Goal: Find specific page/section: Find specific page/section

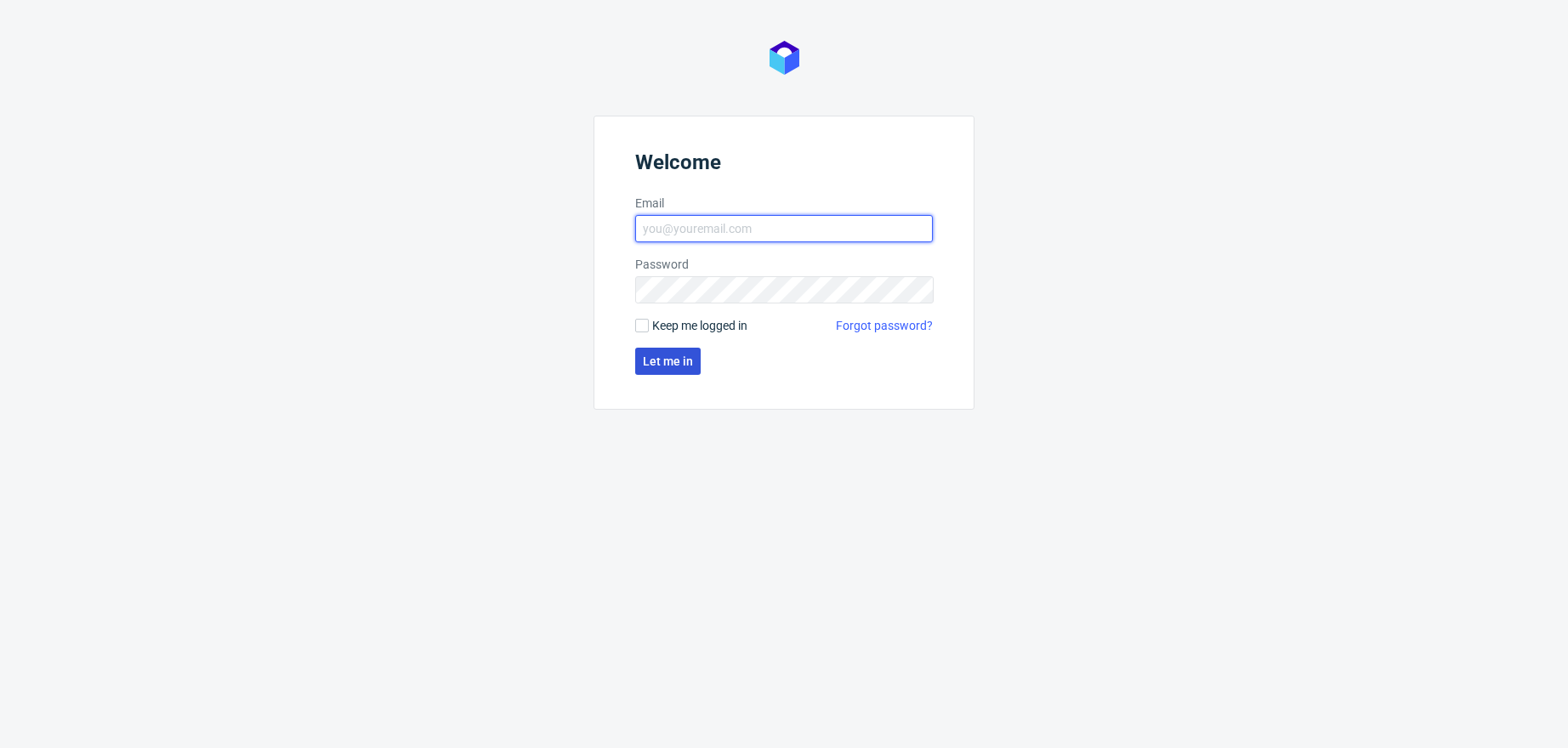
type input "[PERSON_NAME][EMAIL_ADDRESS][PERSON_NAME][DOMAIN_NAME]"
click at [658, 355] on span "Let me in" at bounding box center [667, 361] width 50 height 12
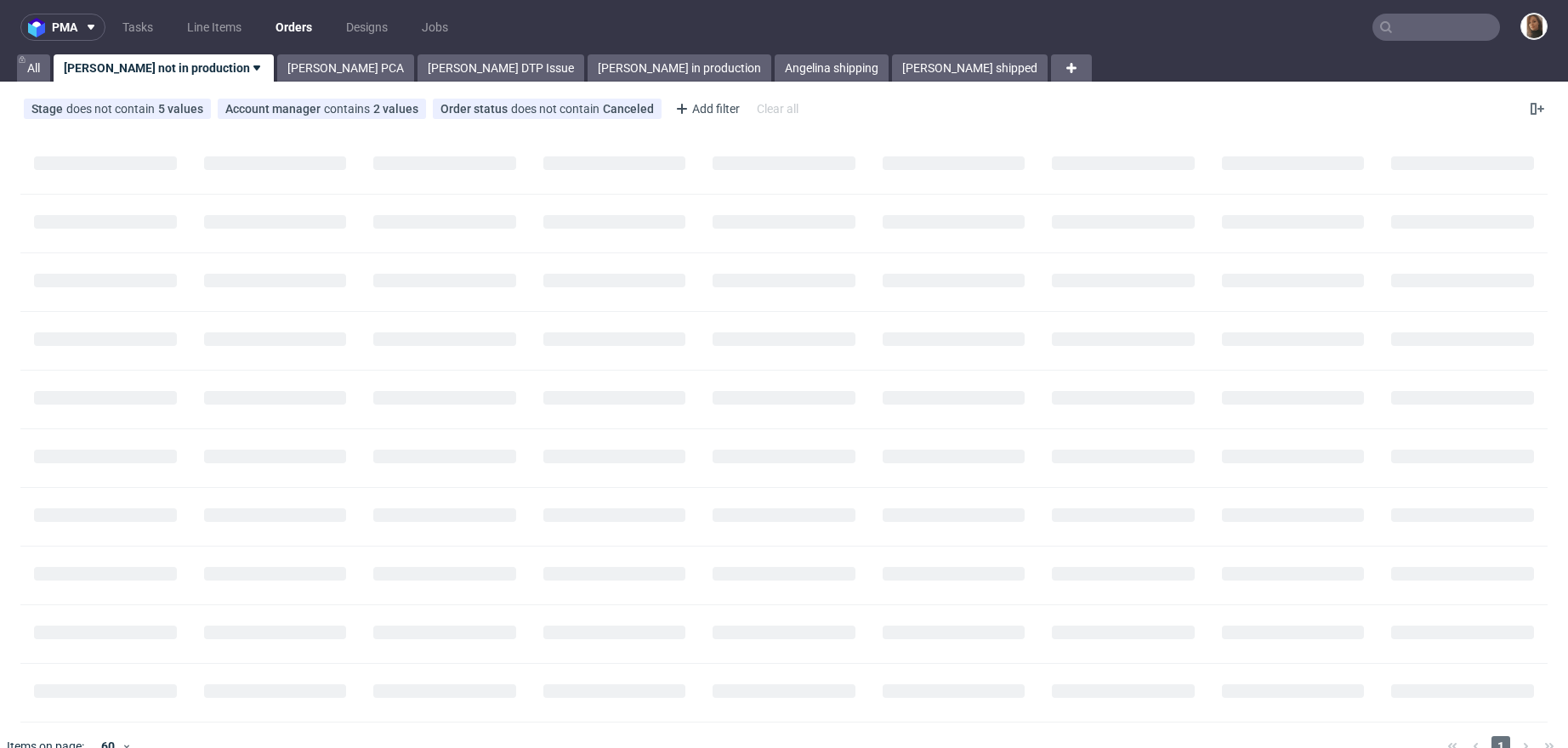
click at [1392, 27] on input "text" at bounding box center [1436, 27] width 128 height 27
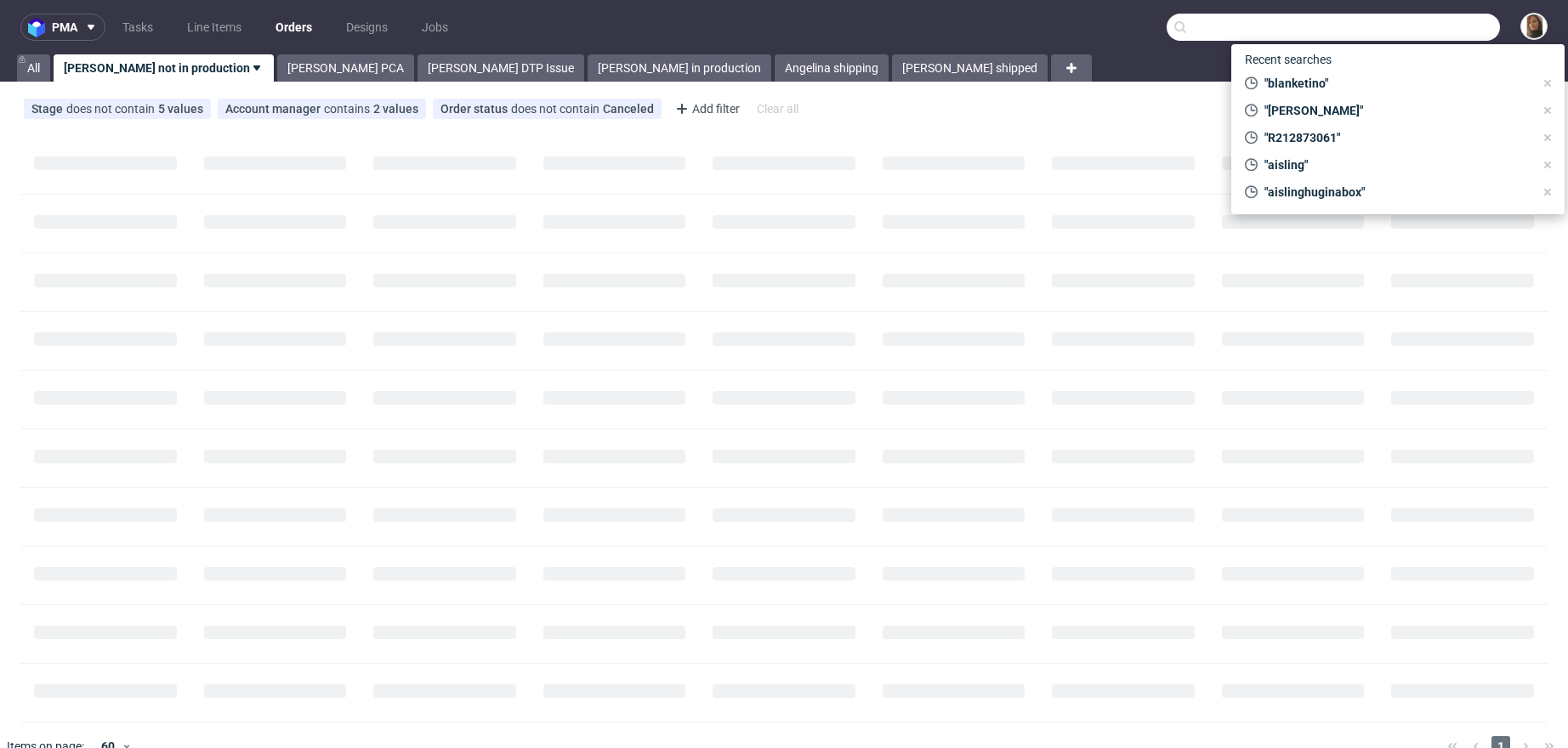
paste input "[DOMAIN_NAME]"
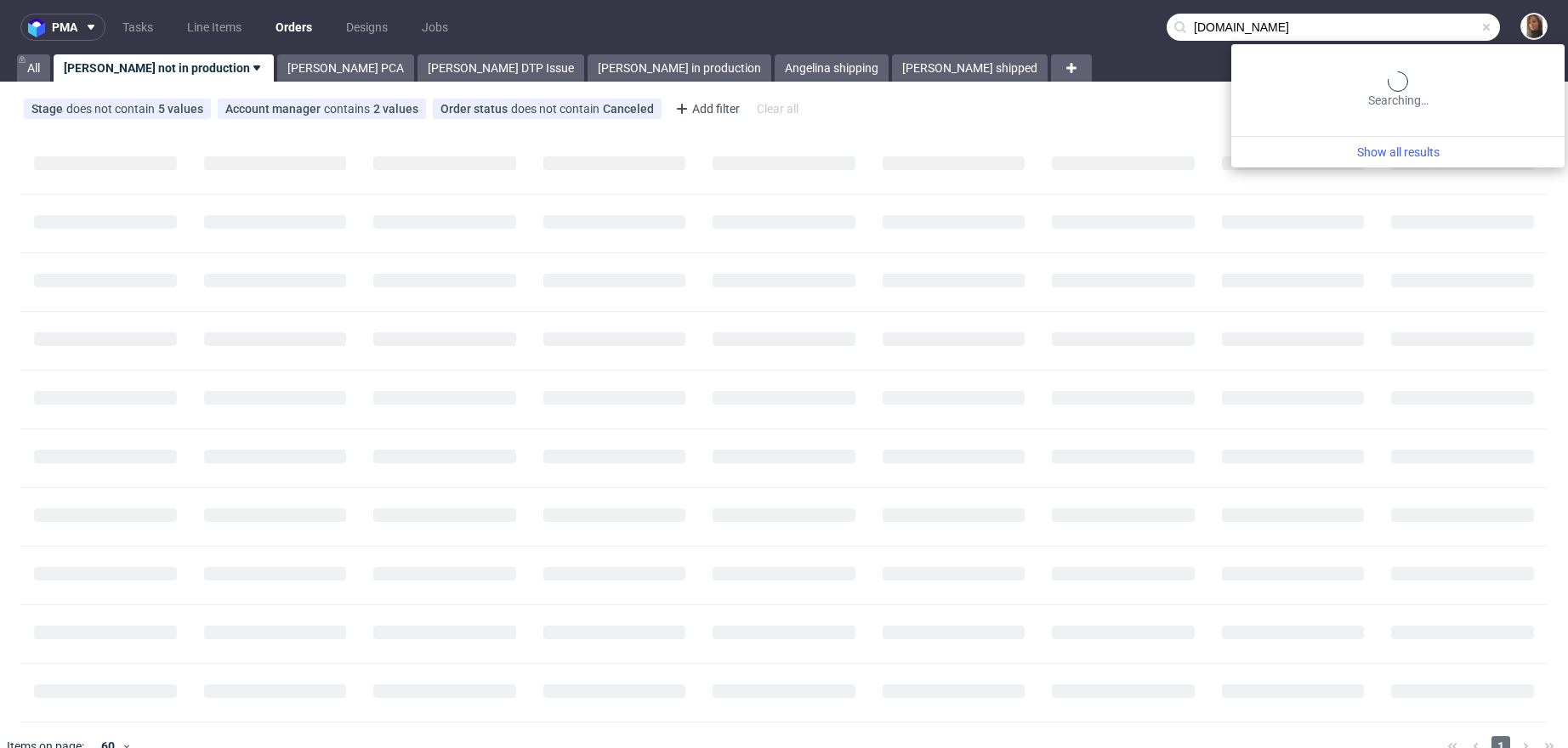
type input "[DOMAIN_NAME]"
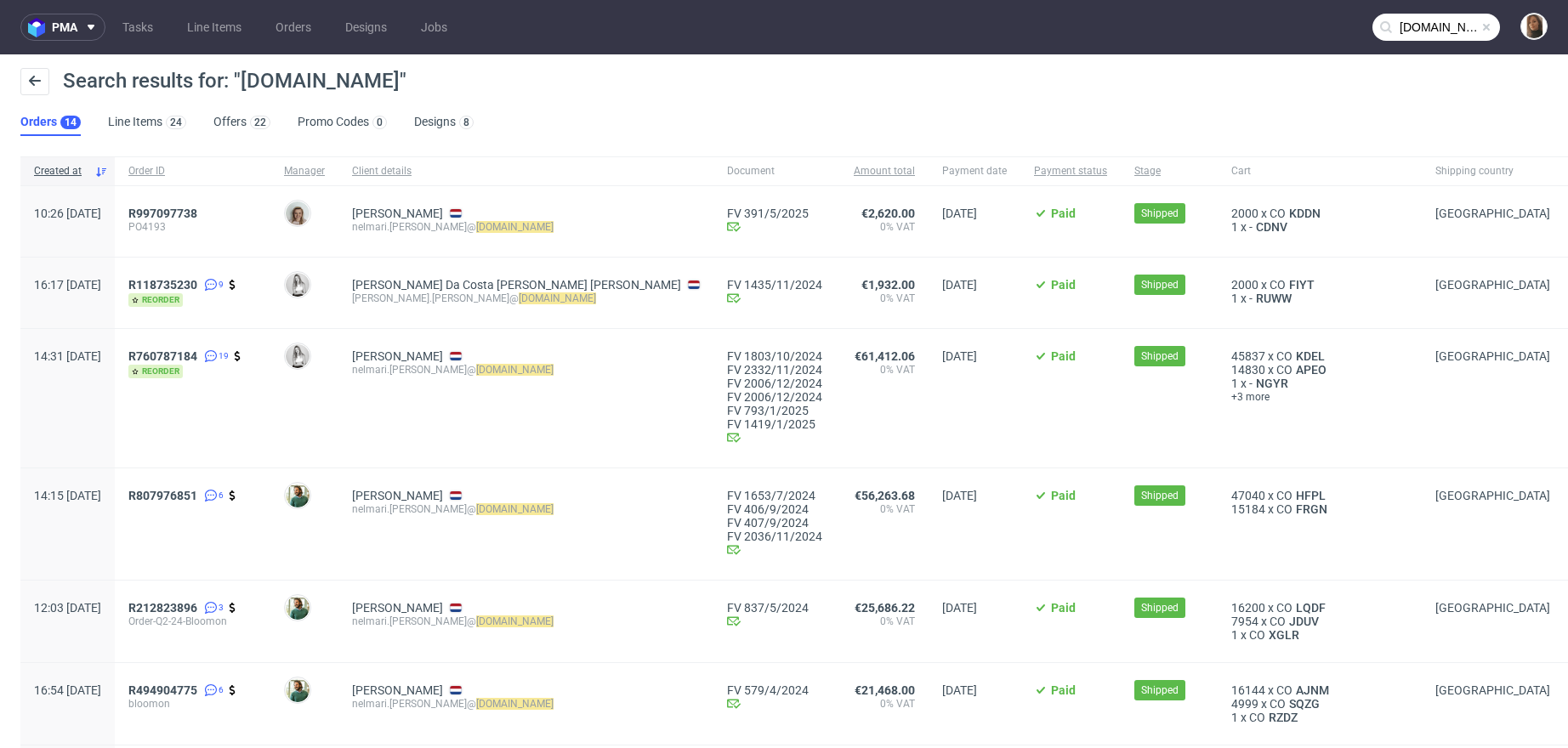
click at [209, 204] on div "R997097738 PO4193" at bounding box center [193, 221] width 156 height 71
click at [197, 208] on span "R997097738" at bounding box center [163, 213] width 69 height 14
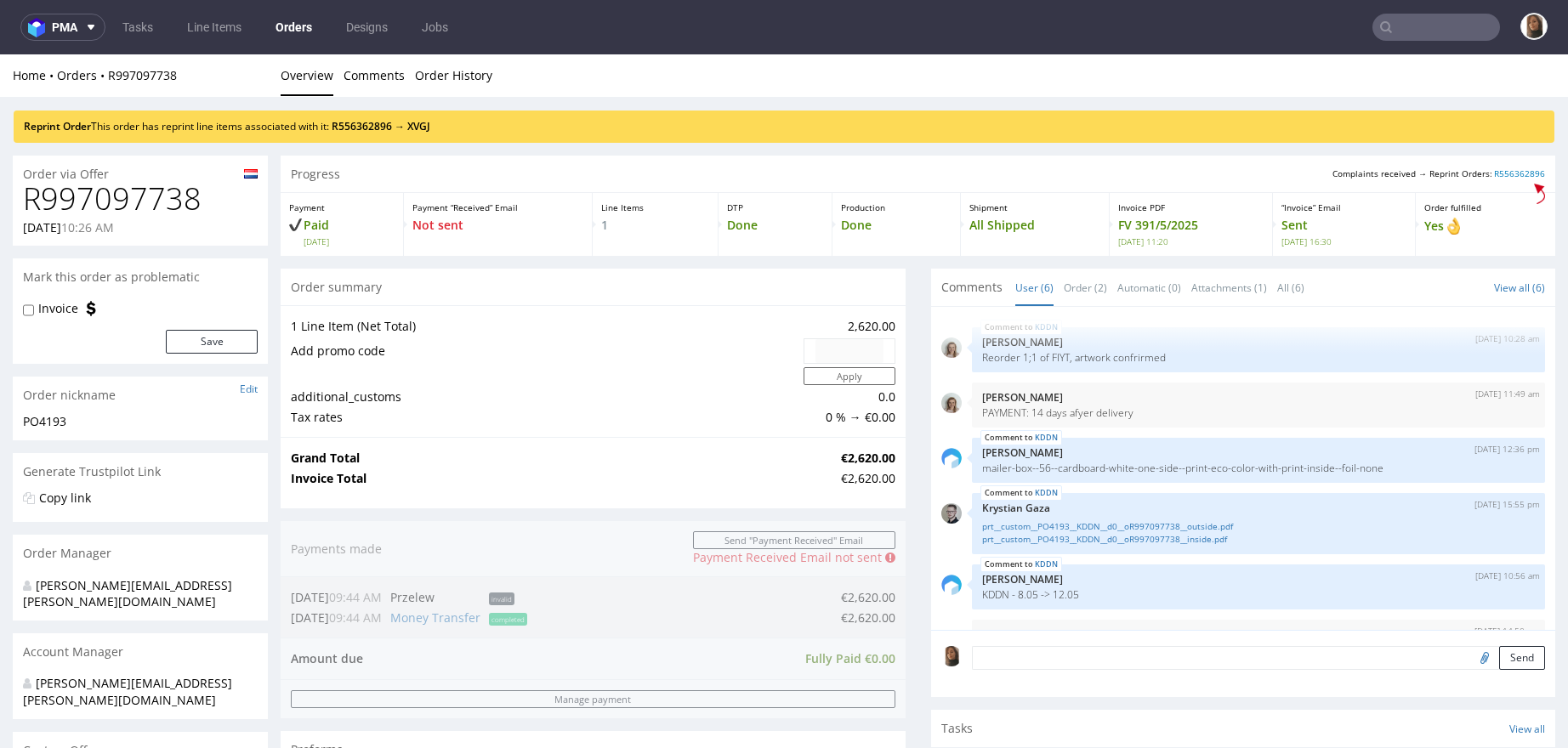
scroll to position [45, 0]
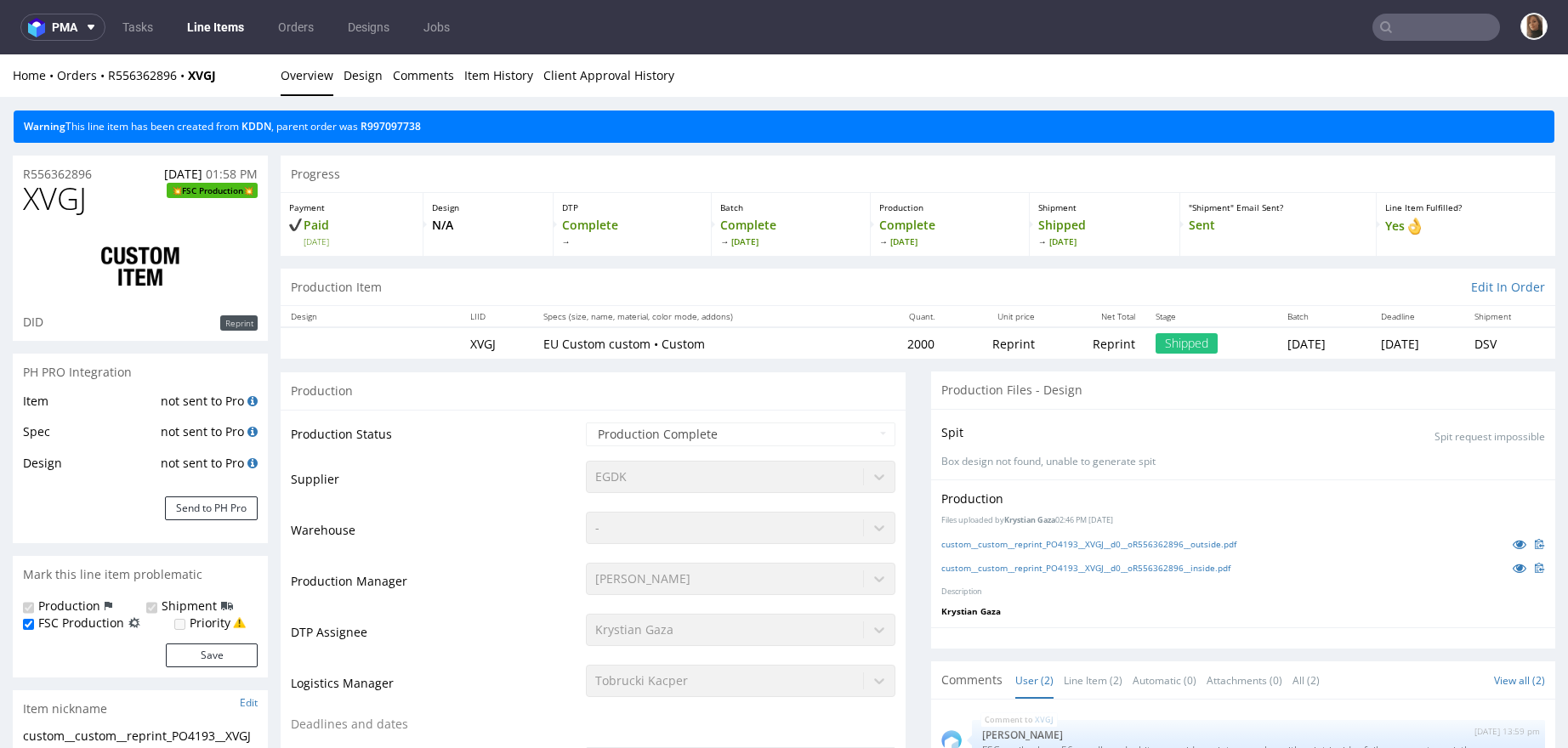
scroll to position [2, 0]
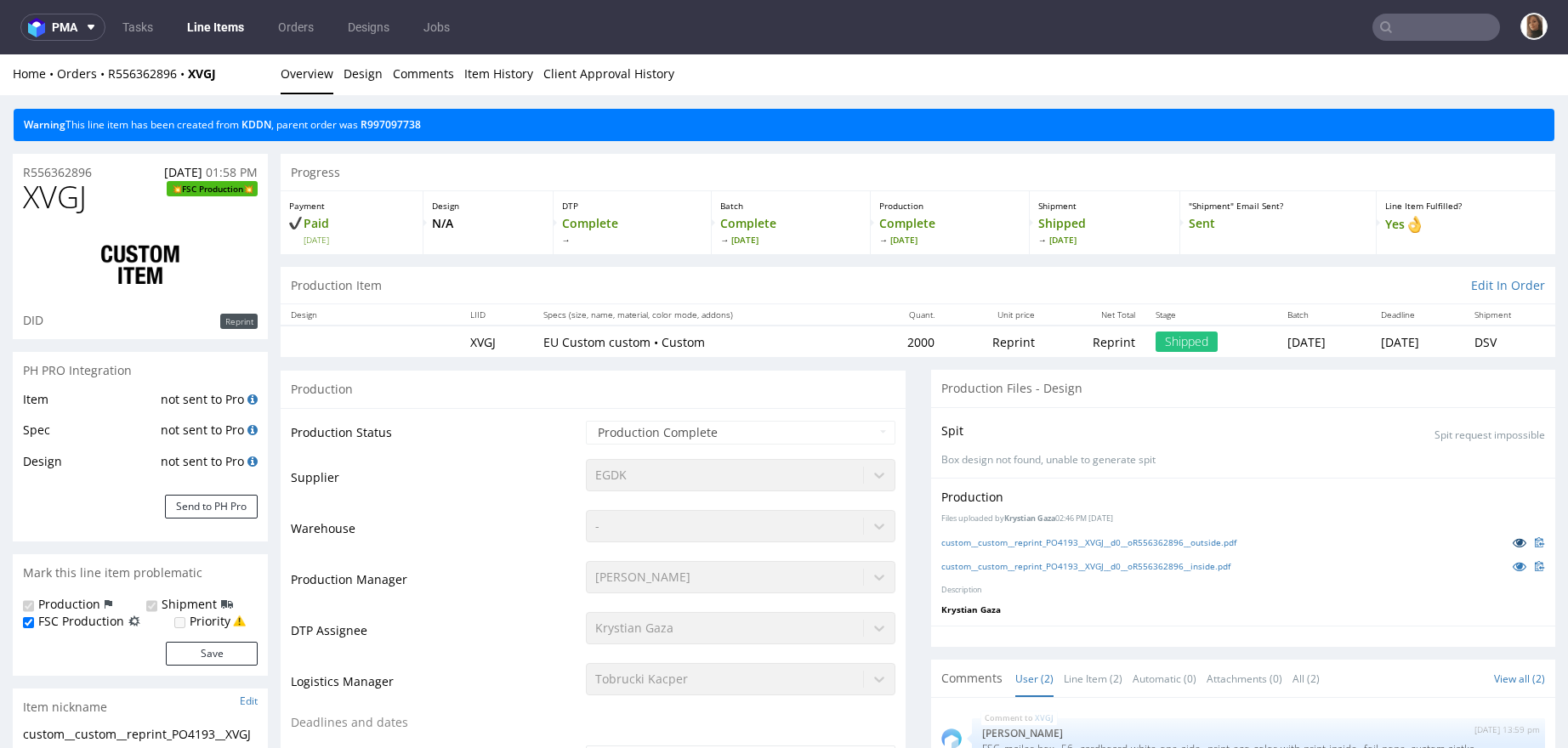
click at [1513, 538] on icon at bounding box center [1519, 543] width 14 height 12
click at [1513, 566] on icon at bounding box center [1519, 566] width 14 height 12
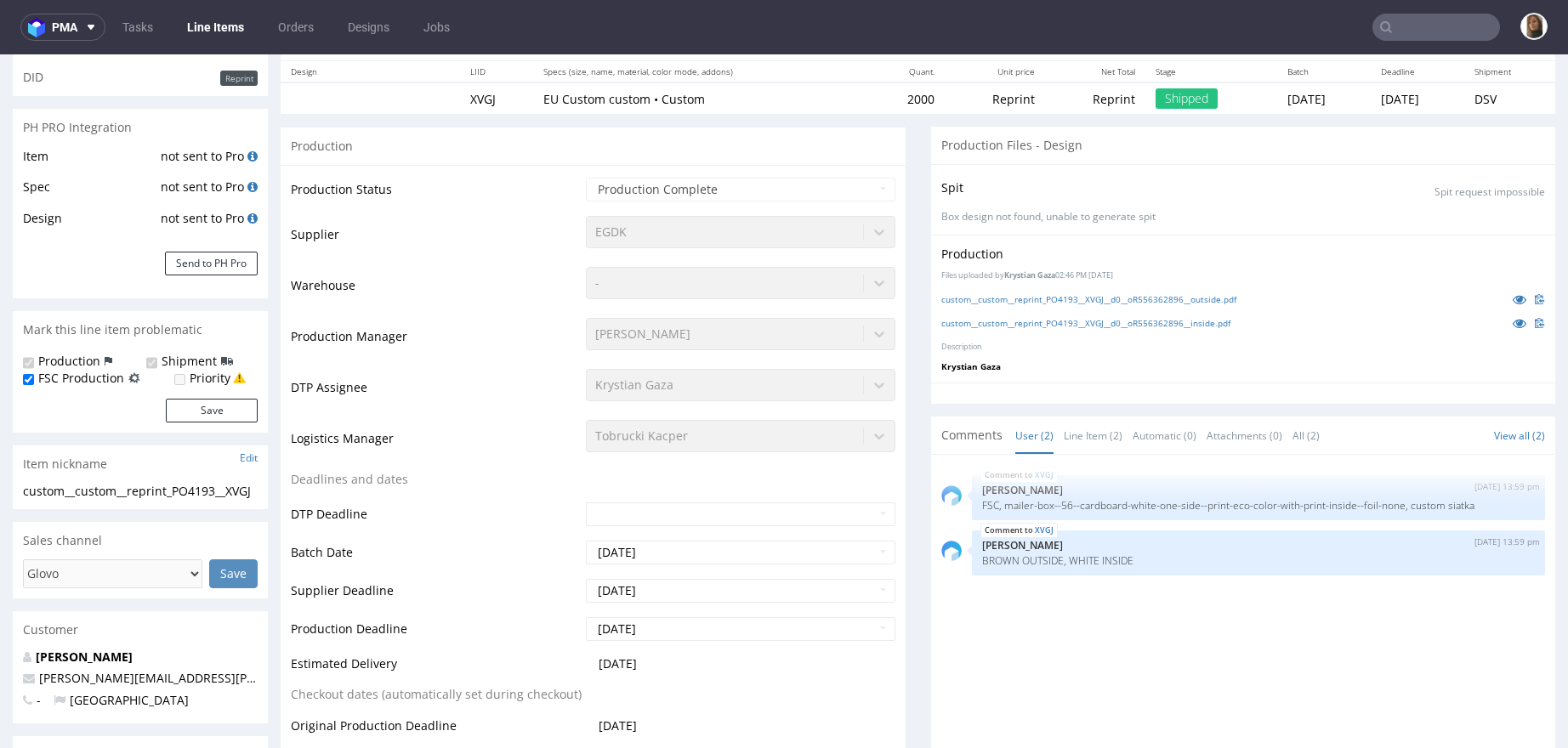
scroll to position [481, 0]
